Goal: Transaction & Acquisition: Purchase product/service

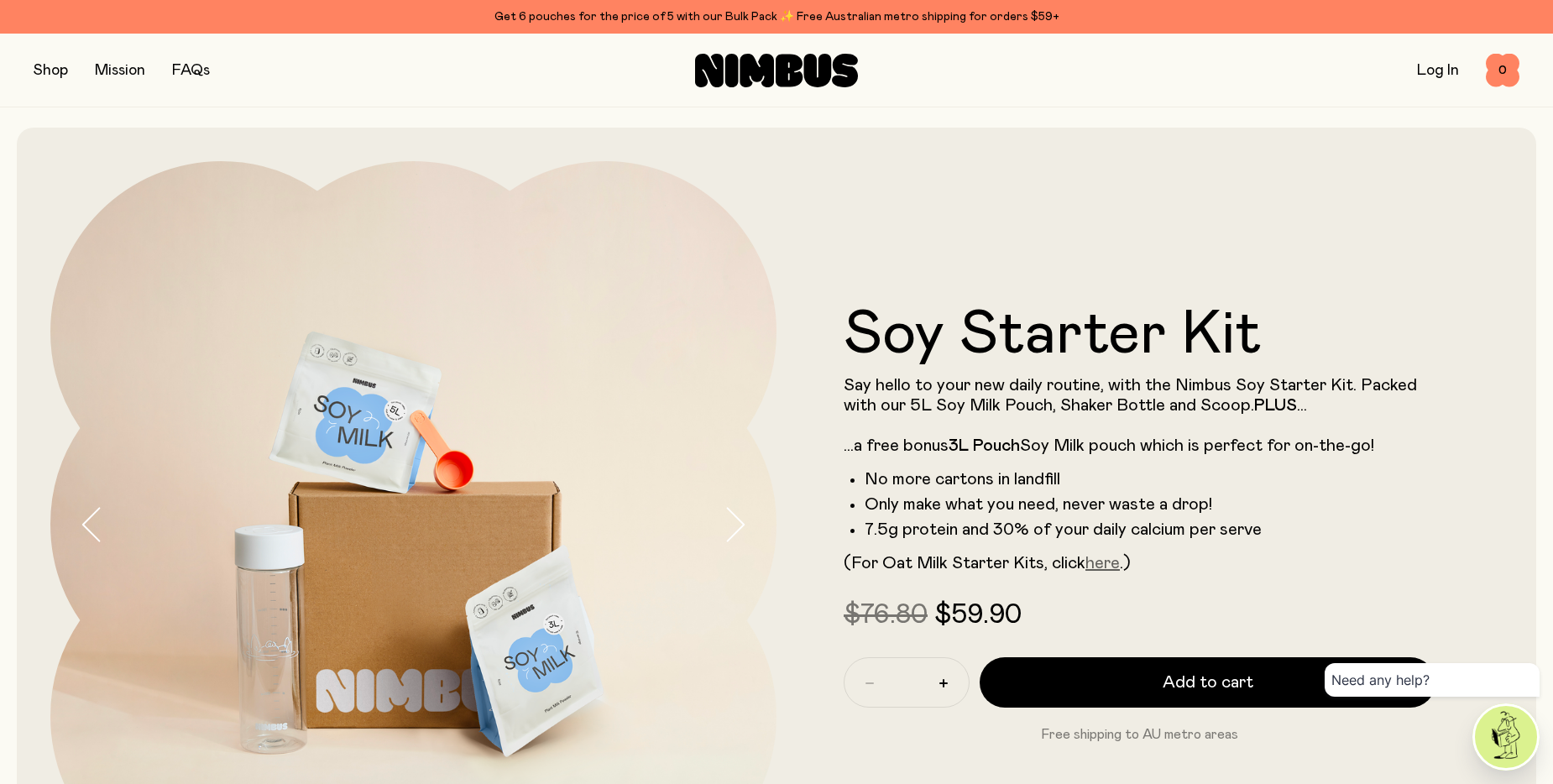
click at [1111, 572] on link "here" at bounding box center [1103, 564] width 35 height 17
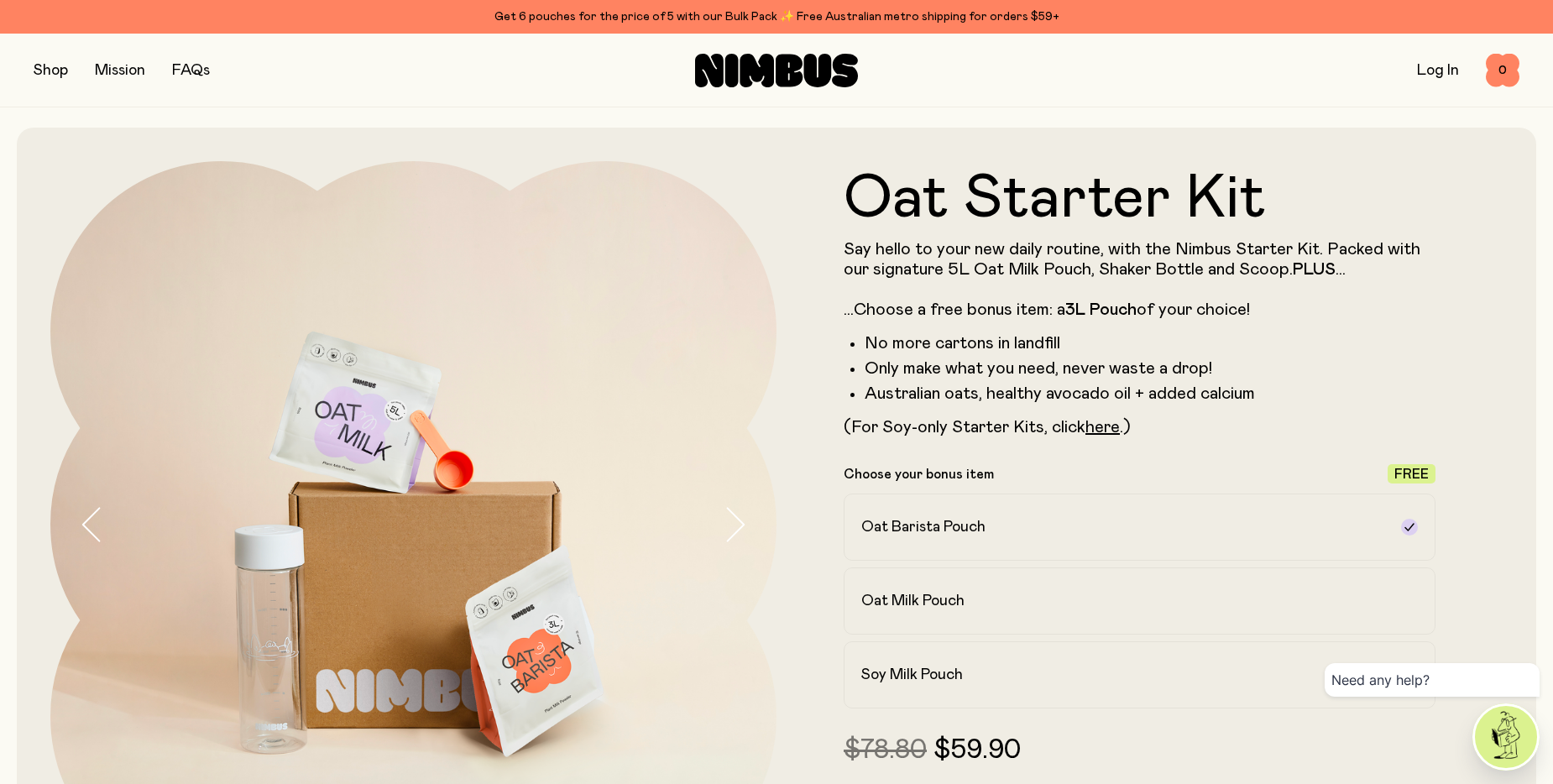
click at [1058, 311] on p "Say hello to your new daily routine, with the Nimbus Starter Kit. Packed with o…" at bounding box center [1139, 279] width 591 height 80
drag, startPoint x: 1058, startPoint y: 311, endPoint x: 1065, endPoint y: 319, distance: 10.6
click at [1065, 319] on p "Say hello to your new daily routine, with the Nimbus Starter Kit. Packed with o…" at bounding box center [1139, 279] width 591 height 80
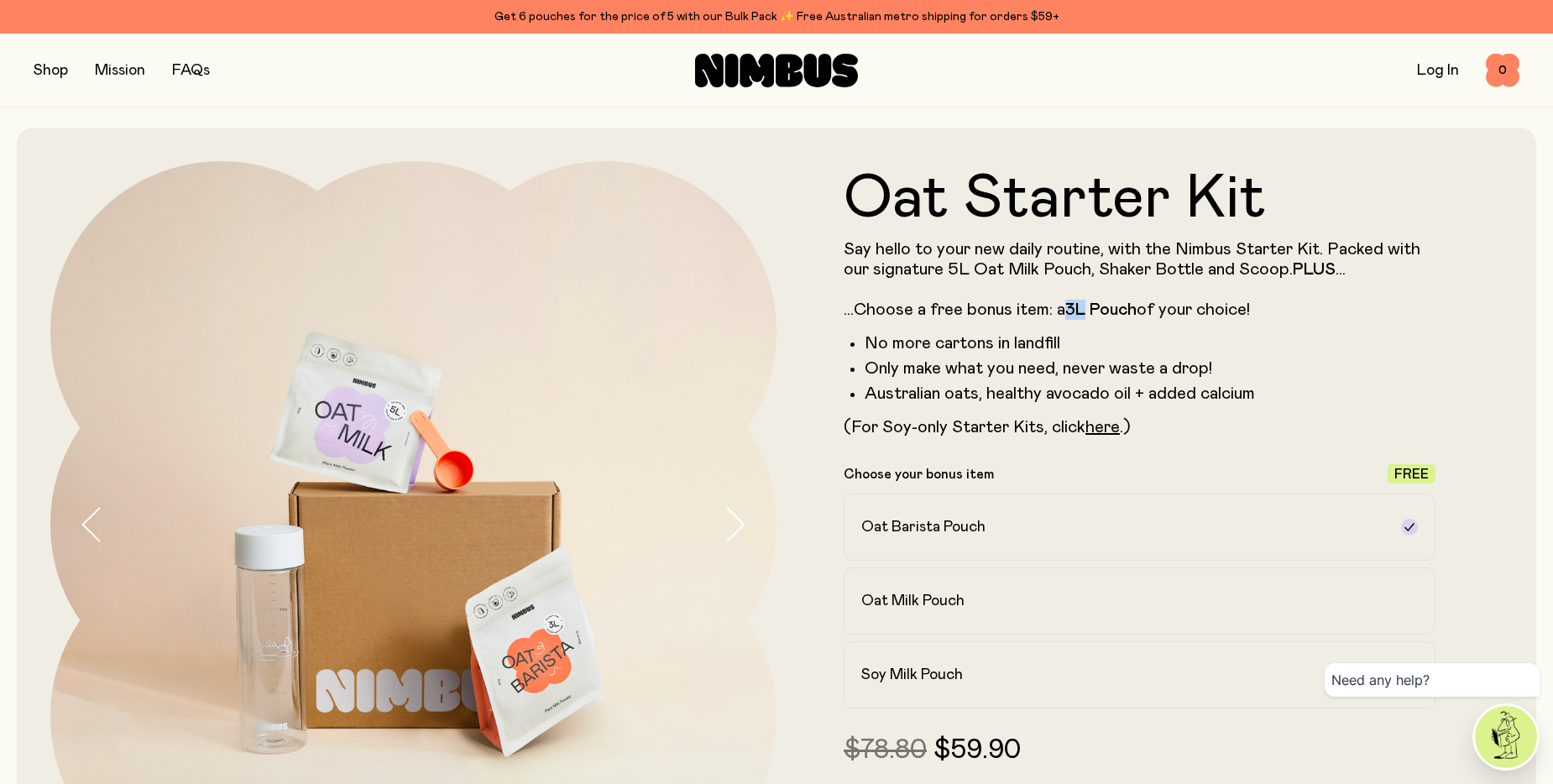
drag, startPoint x: 1083, startPoint y: 313, endPoint x: 1065, endPoint y: 313, distance: 18.0
click at [1065, 313] on p "Say hello to your new daily routine, with the Nimbus Starter Kit. Packed with o…" at bounding box center [1139, 279] width 591 height 80
click at [1064, 318] on p "Say hello to your new daily routine, with the Nimbus Starter Kit. Packed with o…" at bounding box center [1139, 279] width 591 height 80
drag, startPoint x: 1084, startPoint y: 316, endPoint x: 1072, endPoint y: 316, distance: 12.0
click at [1072, 316] on strong "3L" at bounding box center [1076, 310] width 20 height 17
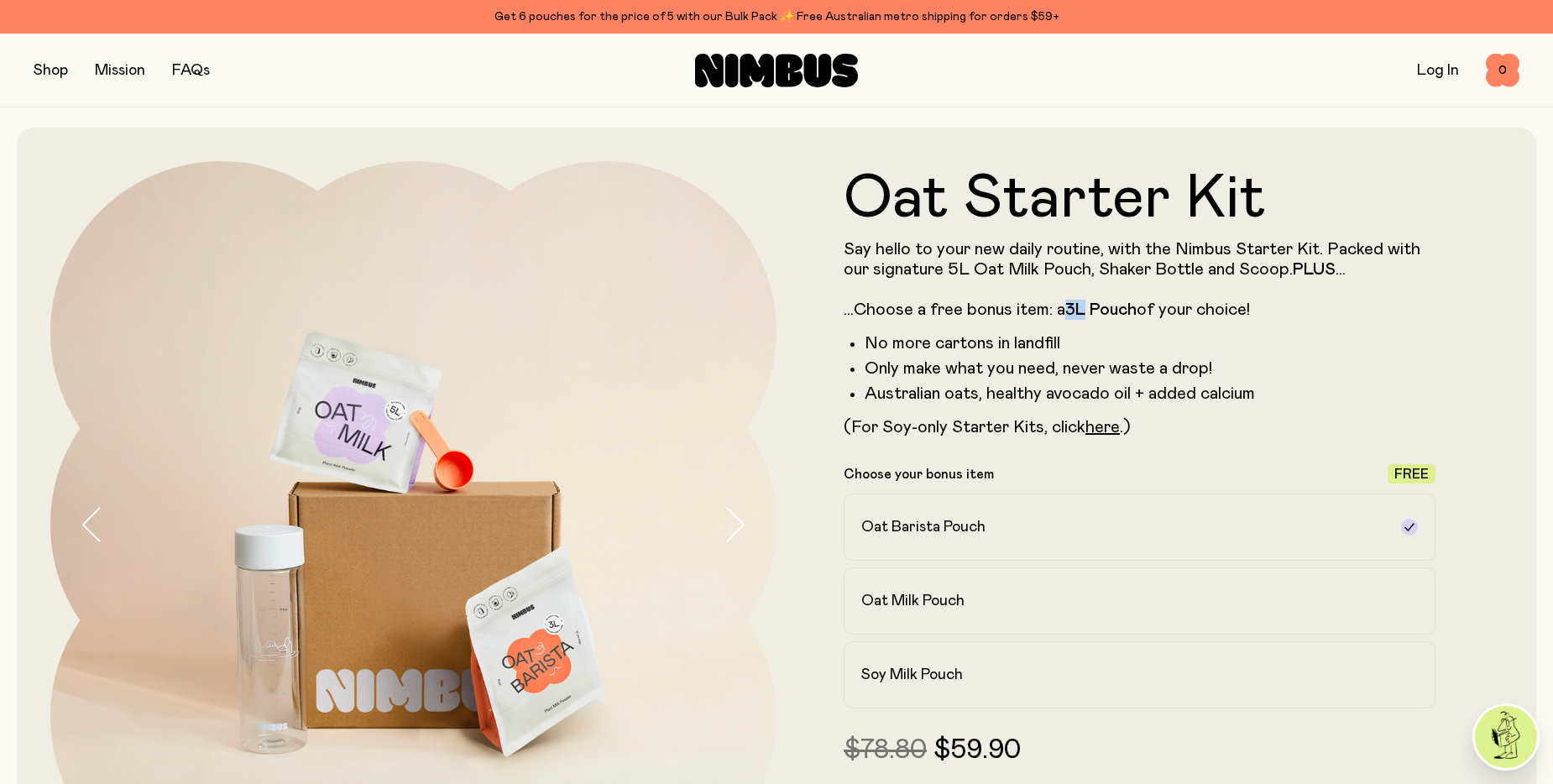
click at [1072, 316] on strong "3L" at bounding box center [1076, 310] width 20 height 17
